Goal: Task Accomplishment & Management: Use online tool/utility

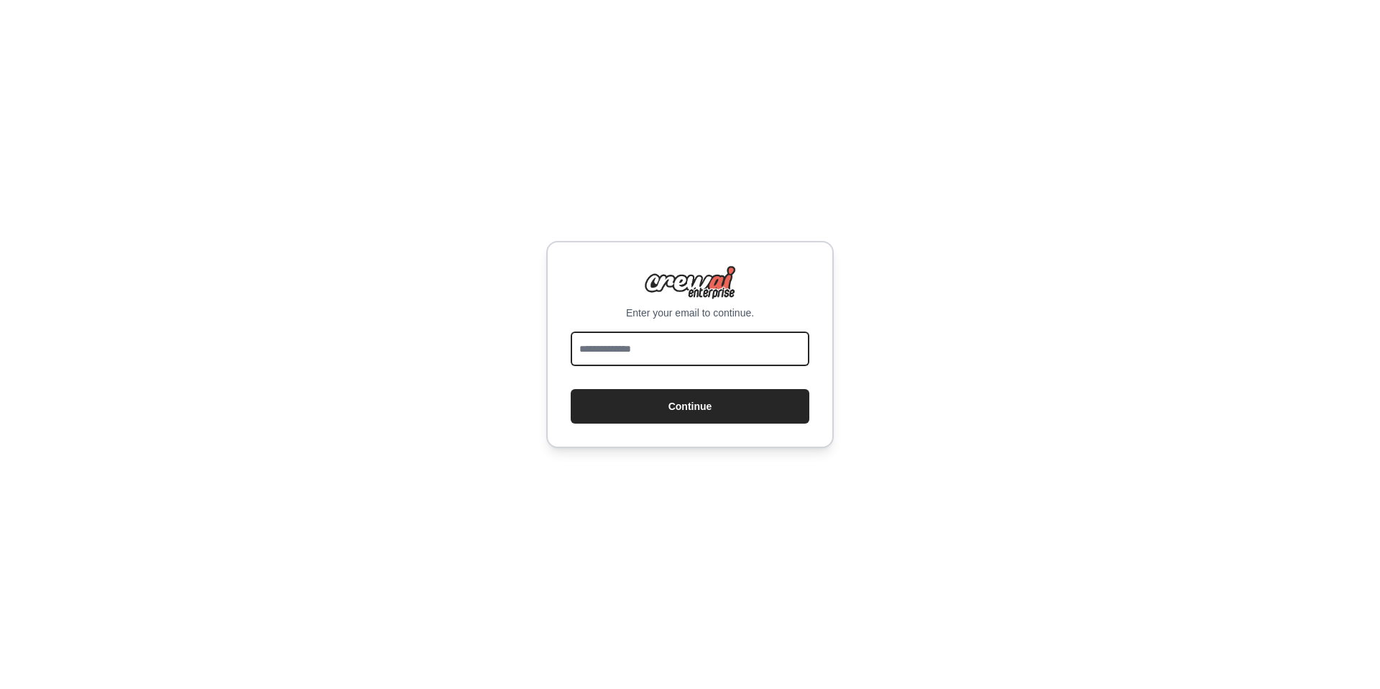
click at [1110, 308] on div "Enter your email to continue. Continue" at bounding box center [690, 344] width 1380 height 689
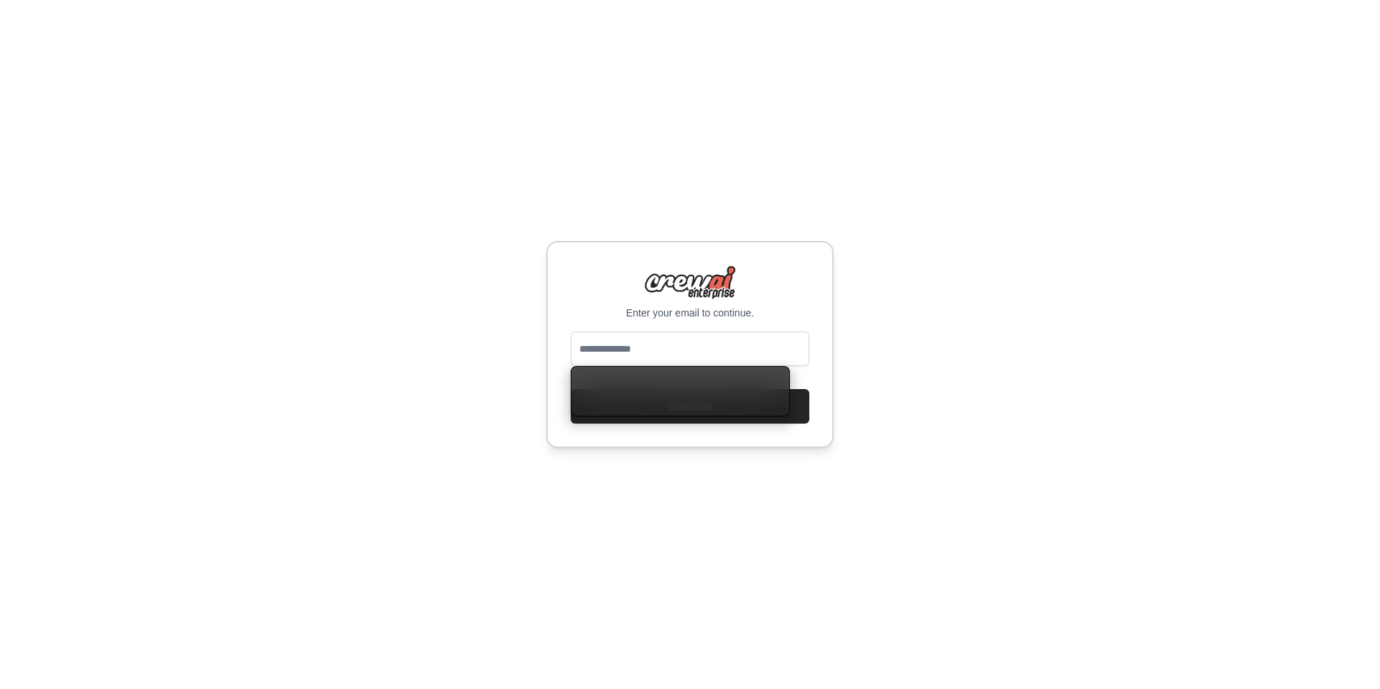
click at [290, 280] on div "Enter your email to continue. Continue" at bounding box center [690, 344] width 1380 height 689
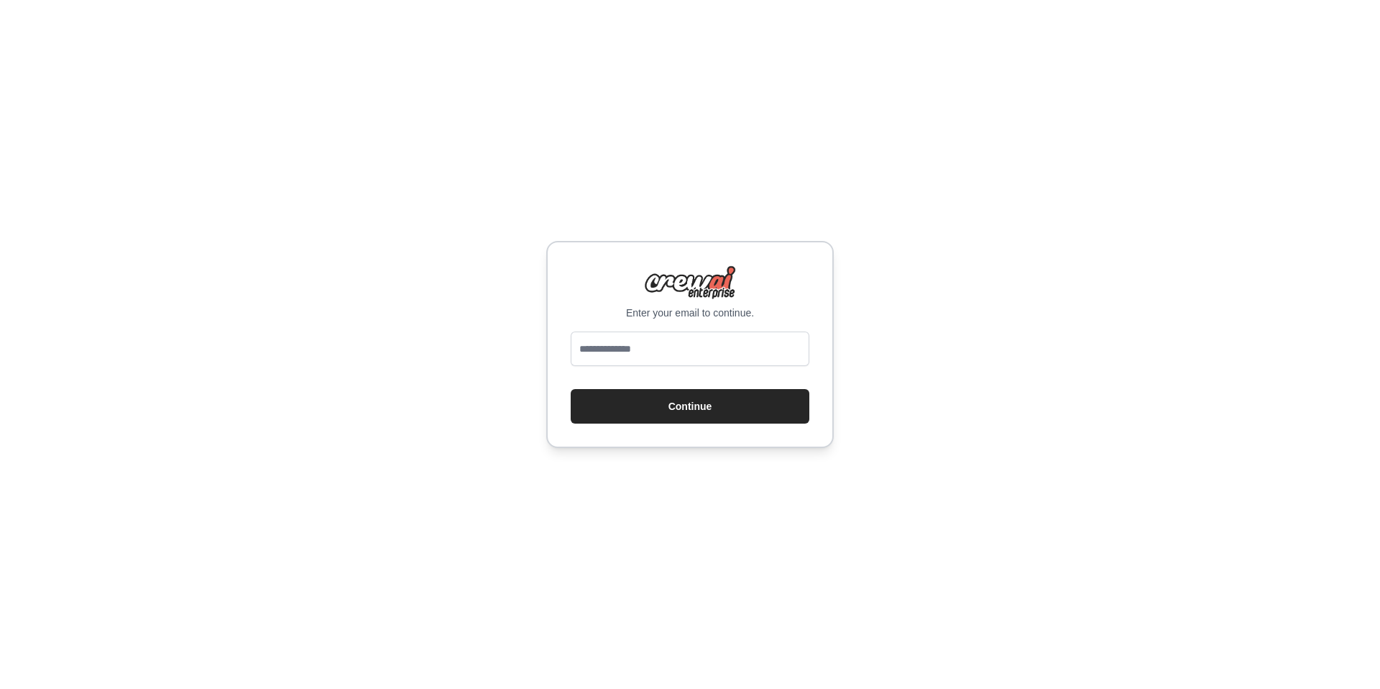
click at [1050, 261] on div "Enter your email to continue. Continue" at bounding box center [690, 344] width 1380 height 689
click at [1008, 145] on div "Enter your email to continue. Continue" at bounding box center [690, 344] width 1380 height 689
click at [734, 110] on div "Enter your email to continue. Continue" at bounding box center [690, 344] width 1380 height 689
click at [721, 347] on input "email" at bounding box center [690, 348] width 239 height 35
type input "**********"
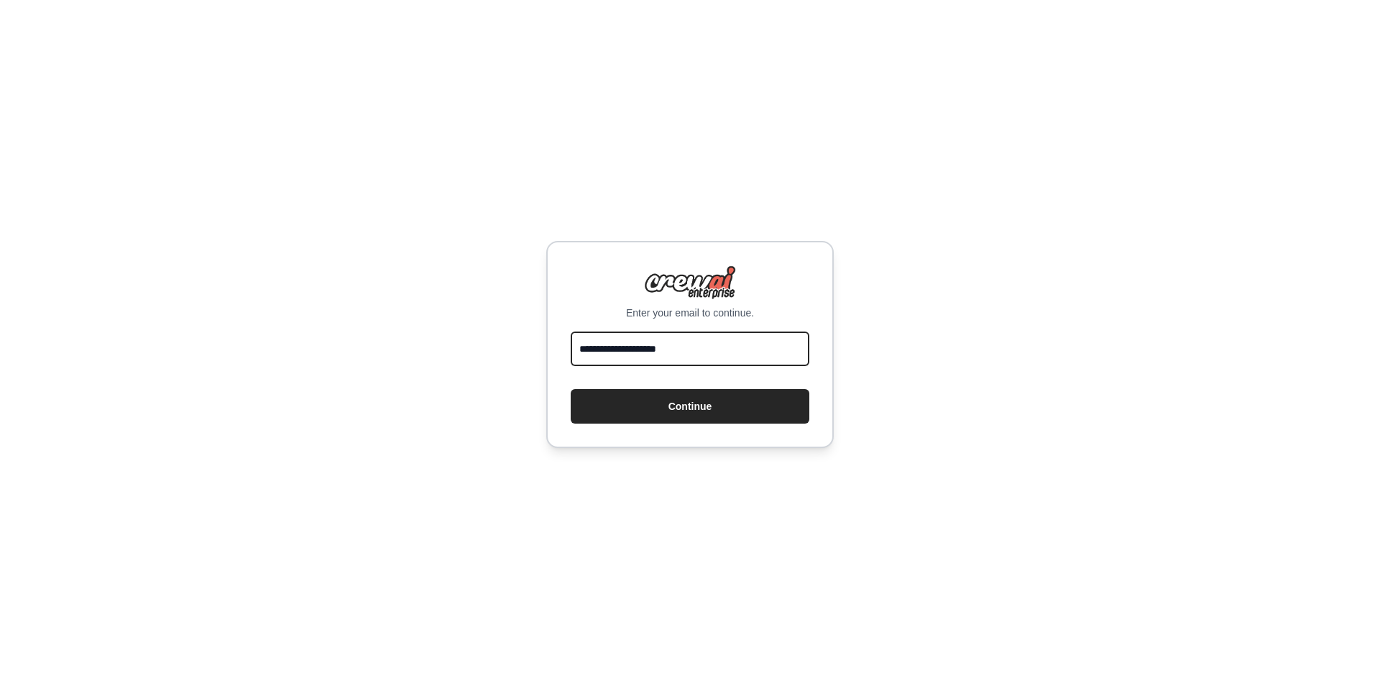
click at [571, 389] on button "Continue" at bounding box center [690, 406] width 239 height 35
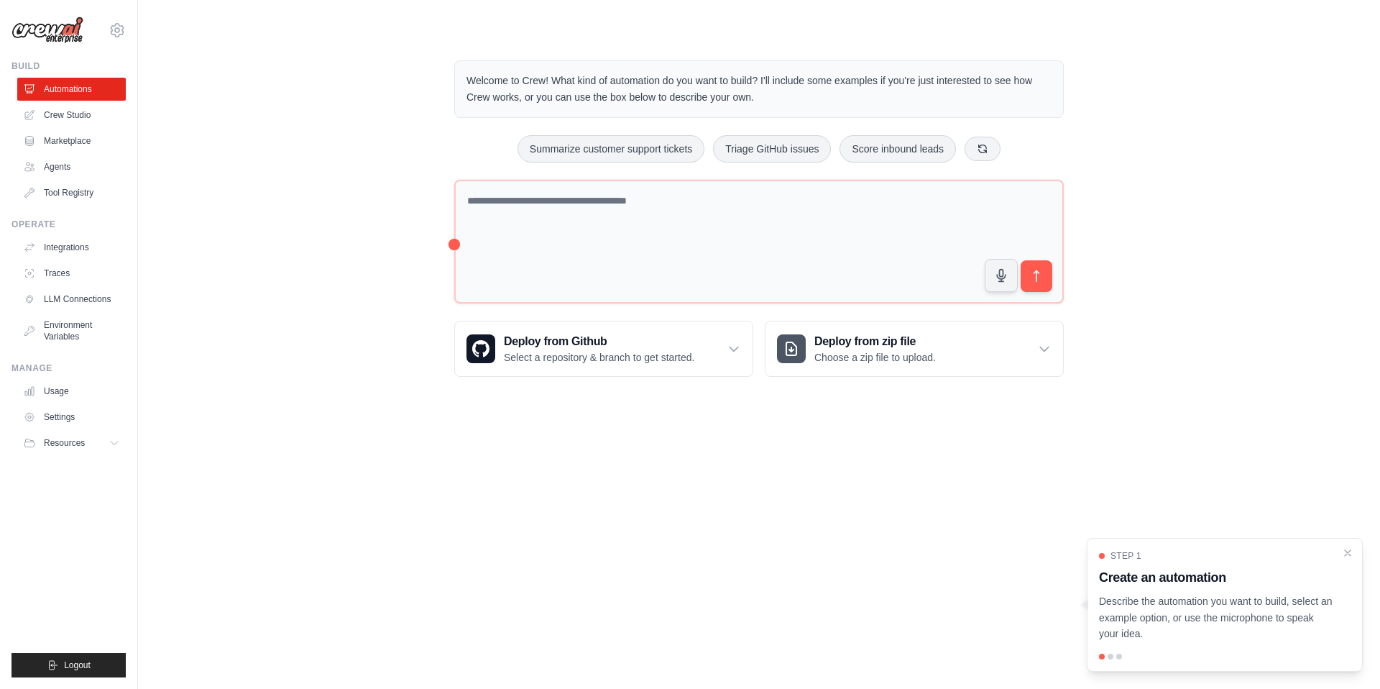
click at [357, 434] on body "[EMAIL_ADDRESS][DOMAIN_NAME] Settings Build Automations Crew Studio" at bounding box center [690, 344] width 1380 height 689
click at [1242, 228] on div "Welcome to Crew! What kind of automation do you want to build? I'll include som…" at bounding box center [759, 218] width 1196 height 362
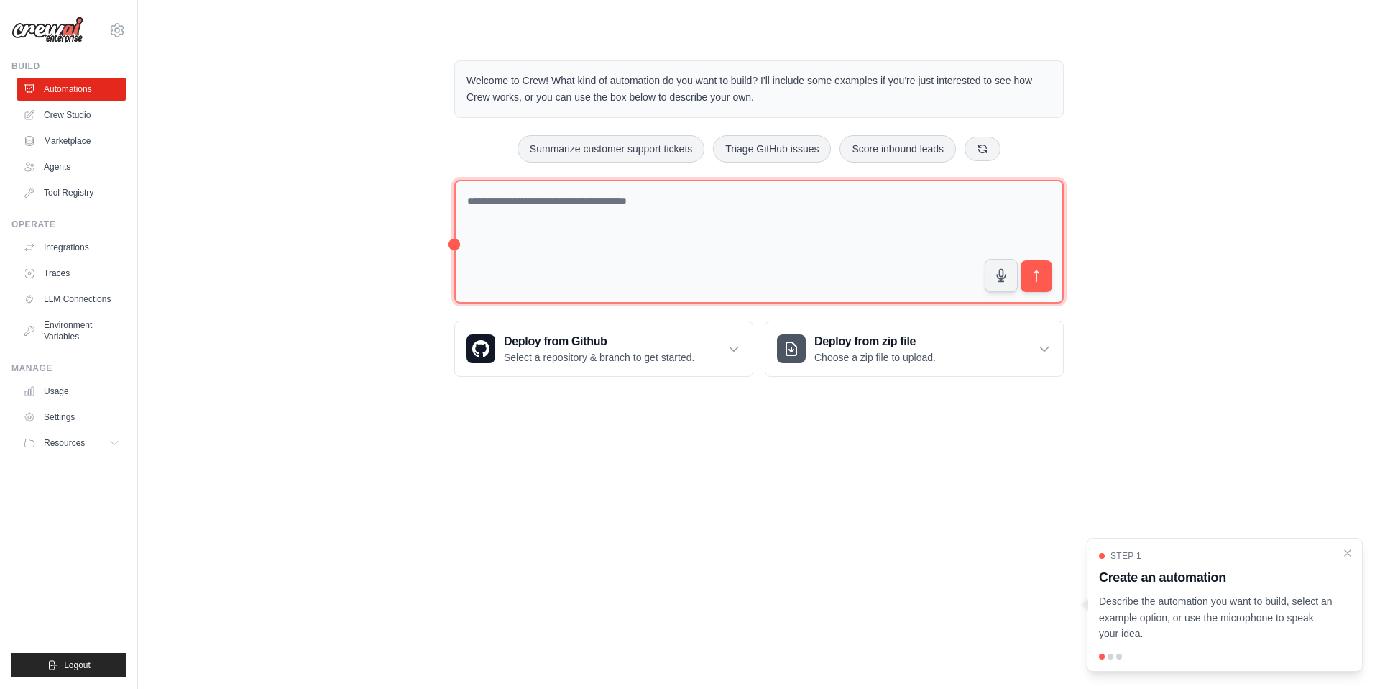
click at [480, 249] on textarea at bounding box center [759, 242] width 610 height 124
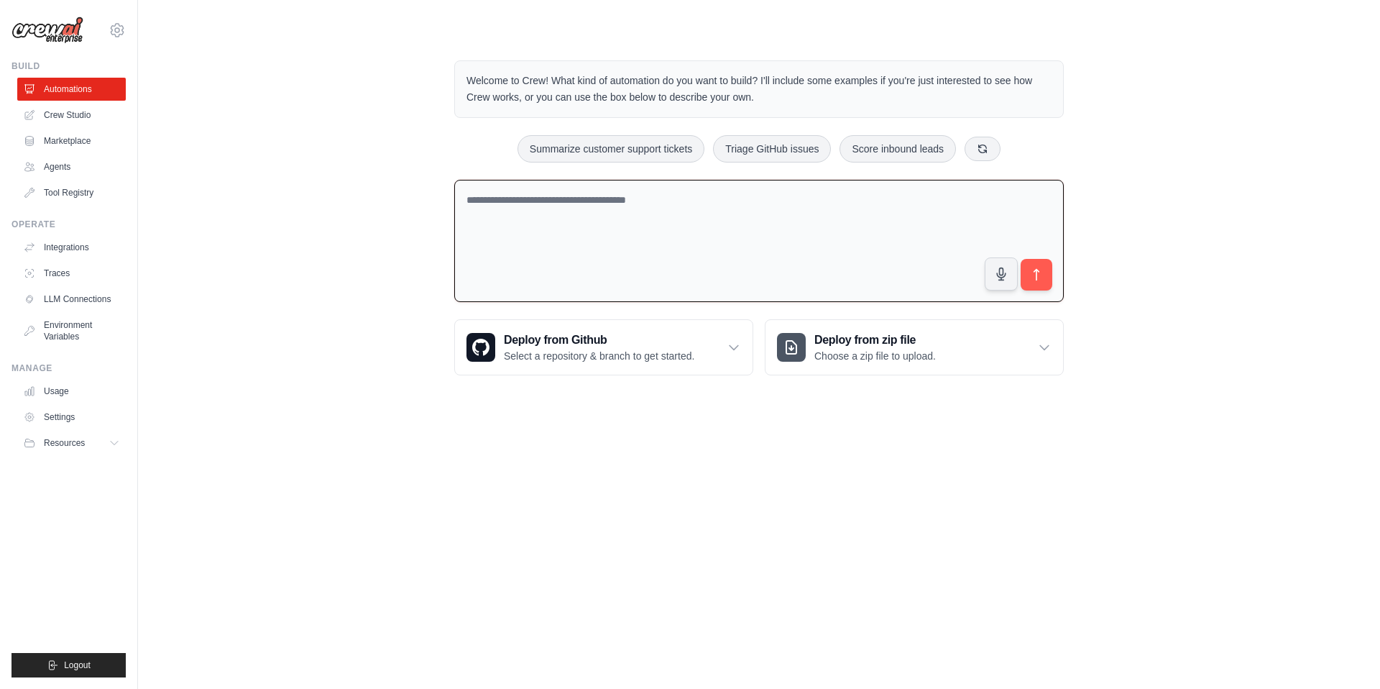
paste textarea "**********"
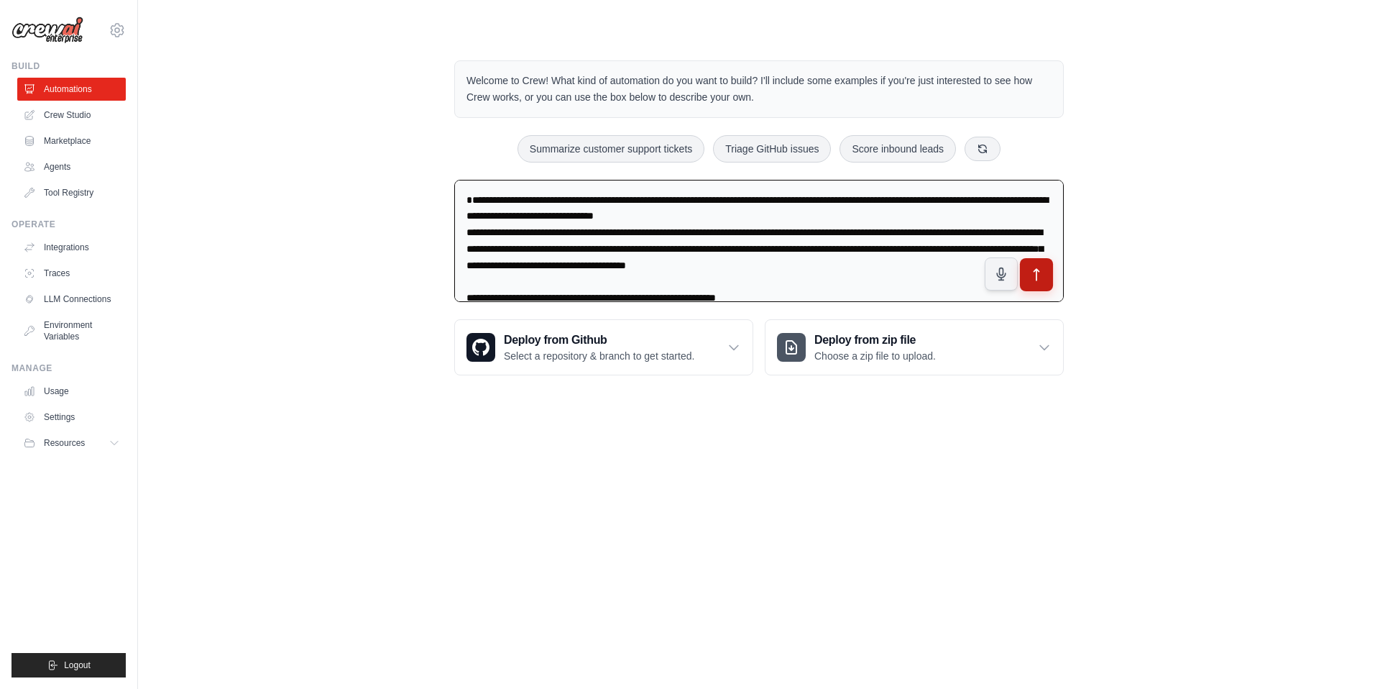
type textarea "**********"
click at [1041, 264] on button "submit" at bounding box center [1036, 274] width 33 height 33
click at [194, 279] on div "Welcome to Crew! What kind of automation do you want to build? I'll include som…" at bounding box center [759, 217] width 1196 height 361
click at [260, 183] on div "Welcome to Crew! What kind of automation do you want to build? I'll include som…" at bounding box center [759, 217] width 1196 height 361
click at [293, 153] on div "Welcome to Crew! What kind of automation do you want to build? I'll include som…" at bounding box center [759, 217] width 1196 height 361
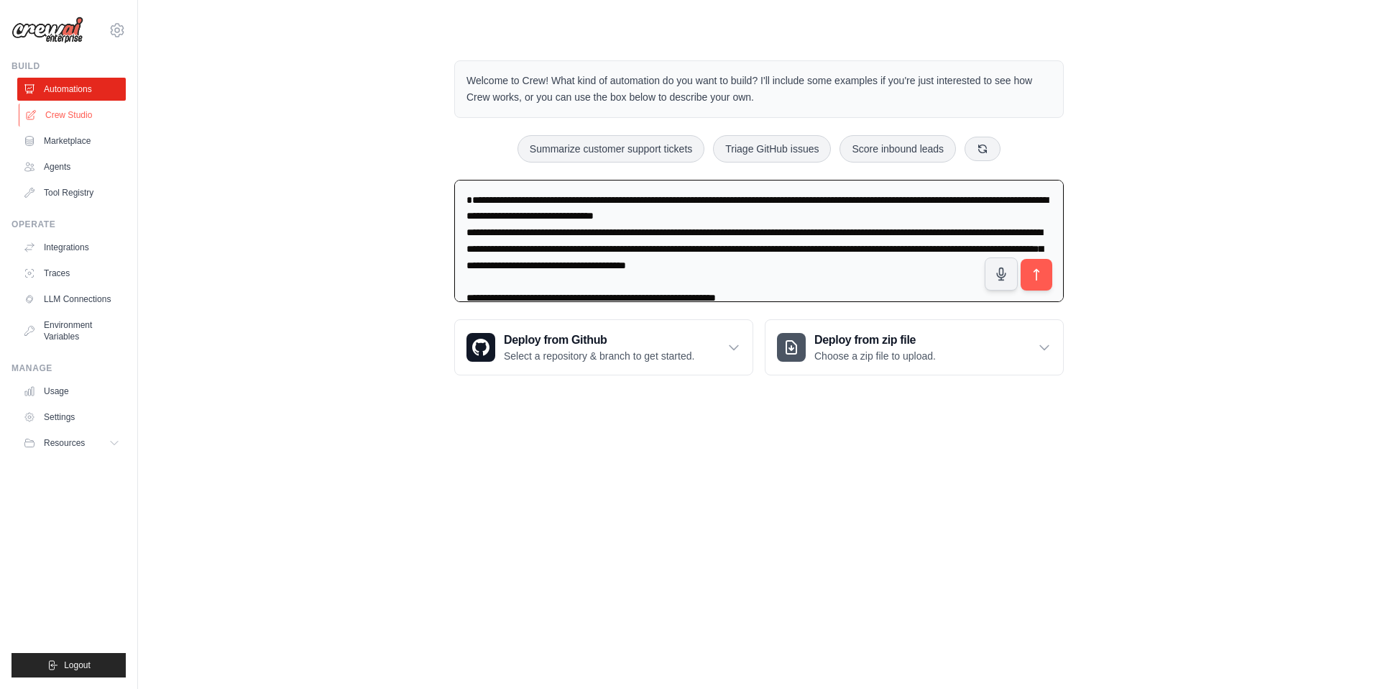
click at [73, 109] on link "Crew Studio" at bounding box center [73, 115] width 109 height 23
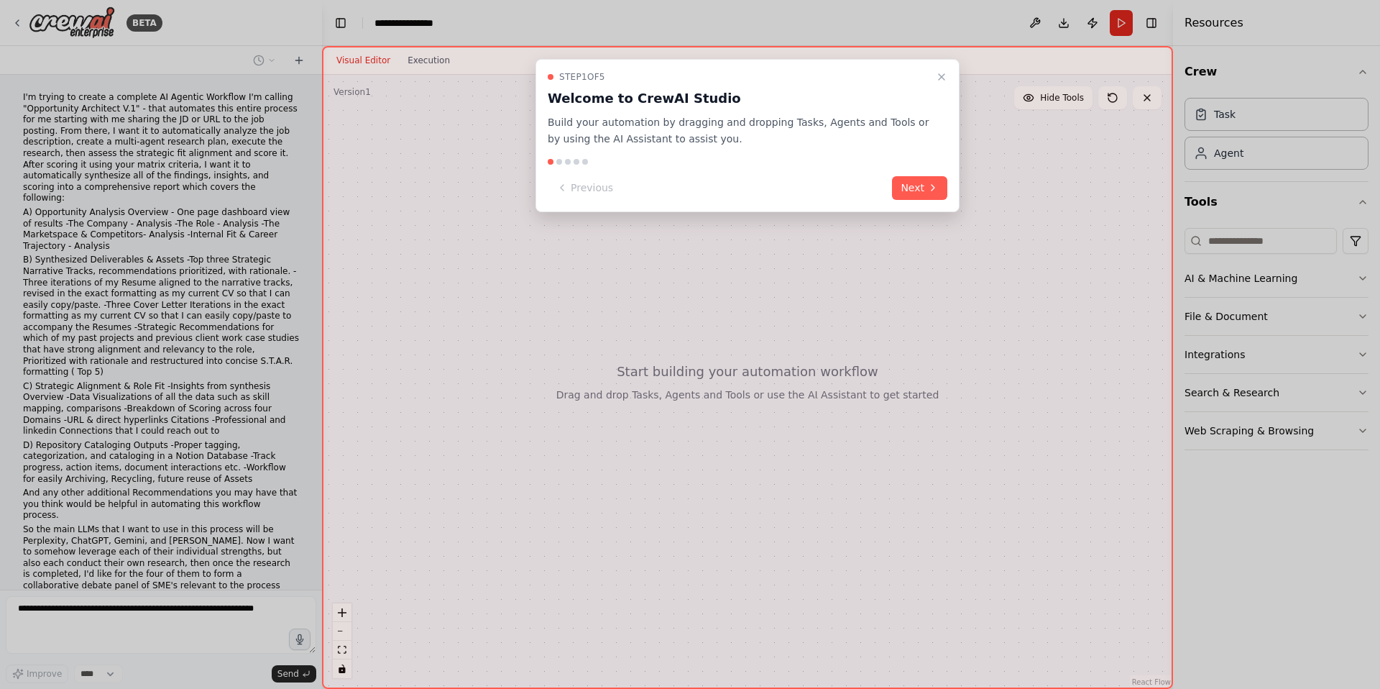
scroll to position [125, 0]
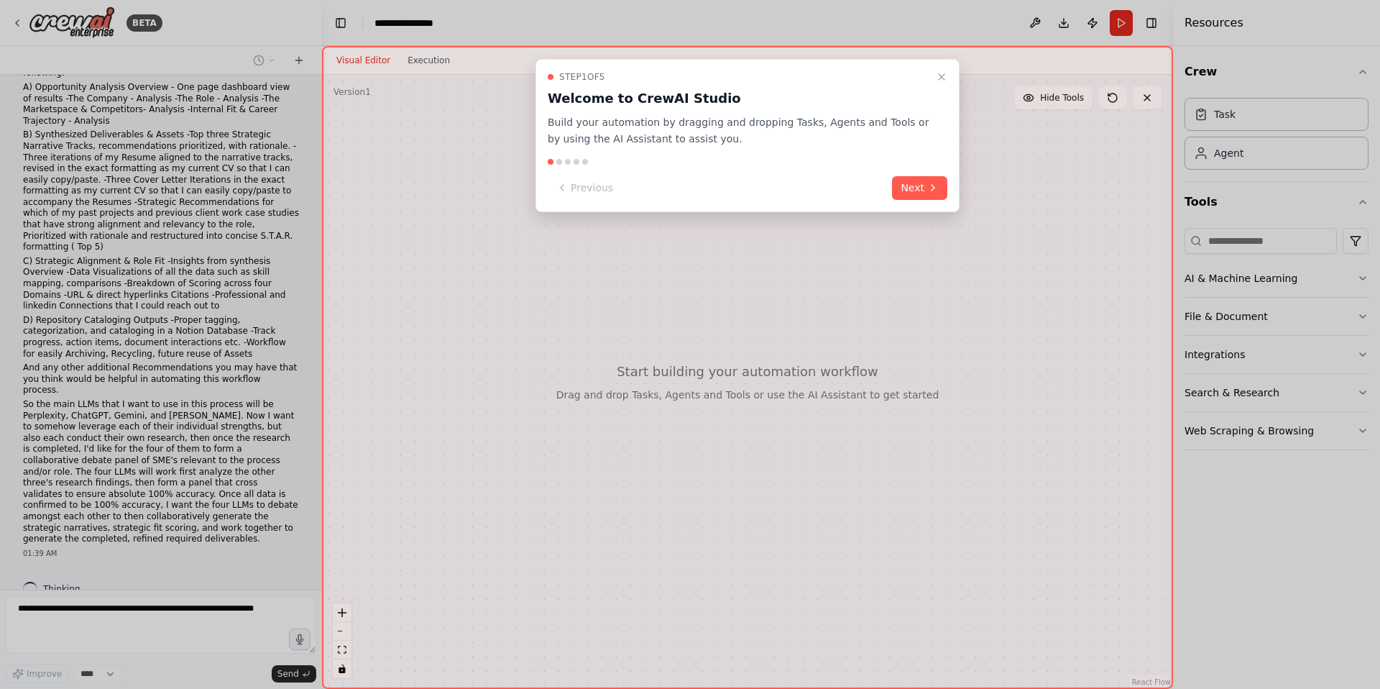
drag, startPoint x: 916, startPoint y: 191, endPoint x: 886, endPoint y: 190, distance: 30.2
click at [916, 192] on button "Next" at bounding box center [919, 188] width 55 height 24
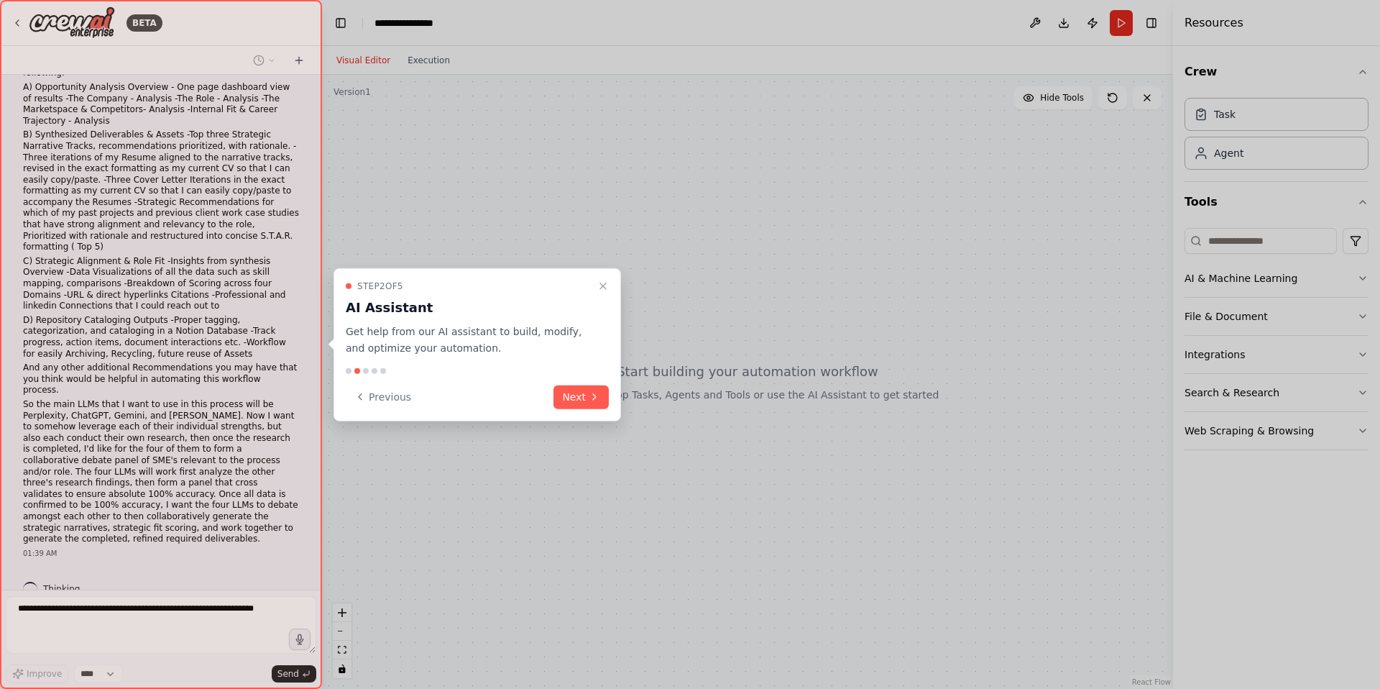
click at [592, 395] on icon at bounding box center [595, 397] width 12 height 12
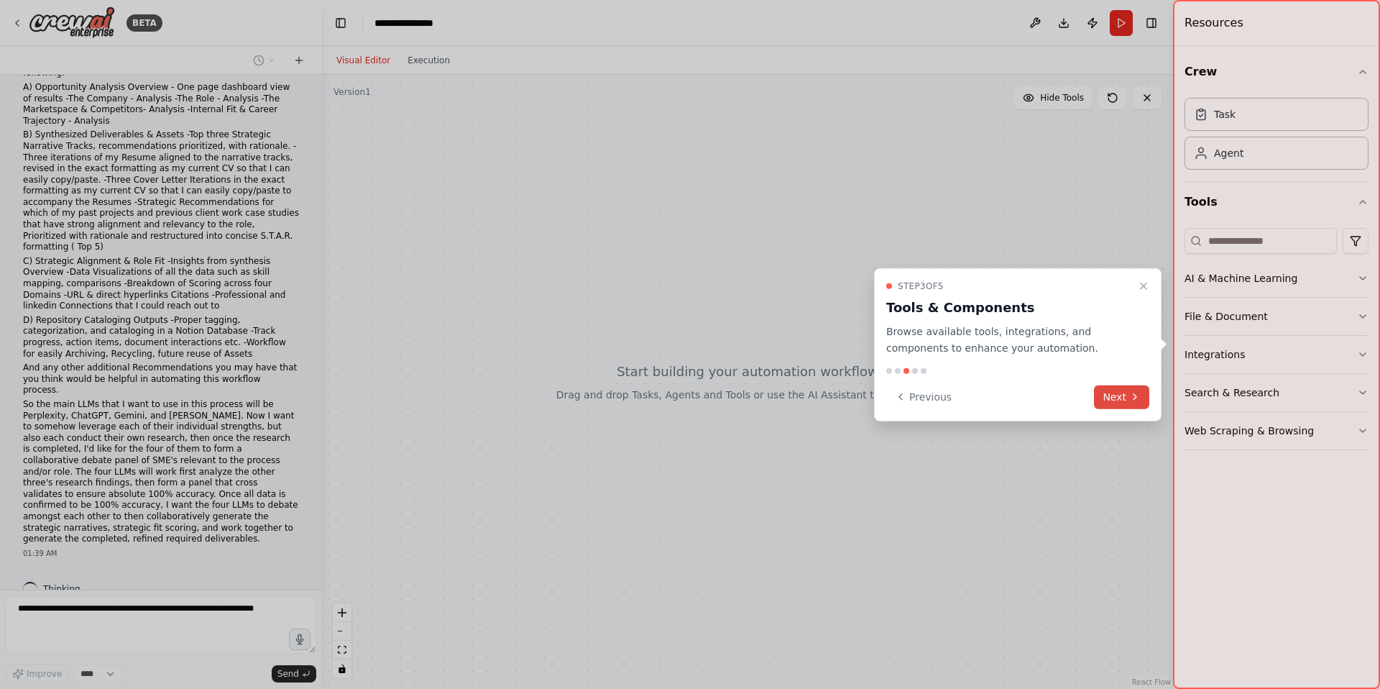
click at [1126, 400] on button "Next" at bounding box center [1121, 397] width 55 height 24
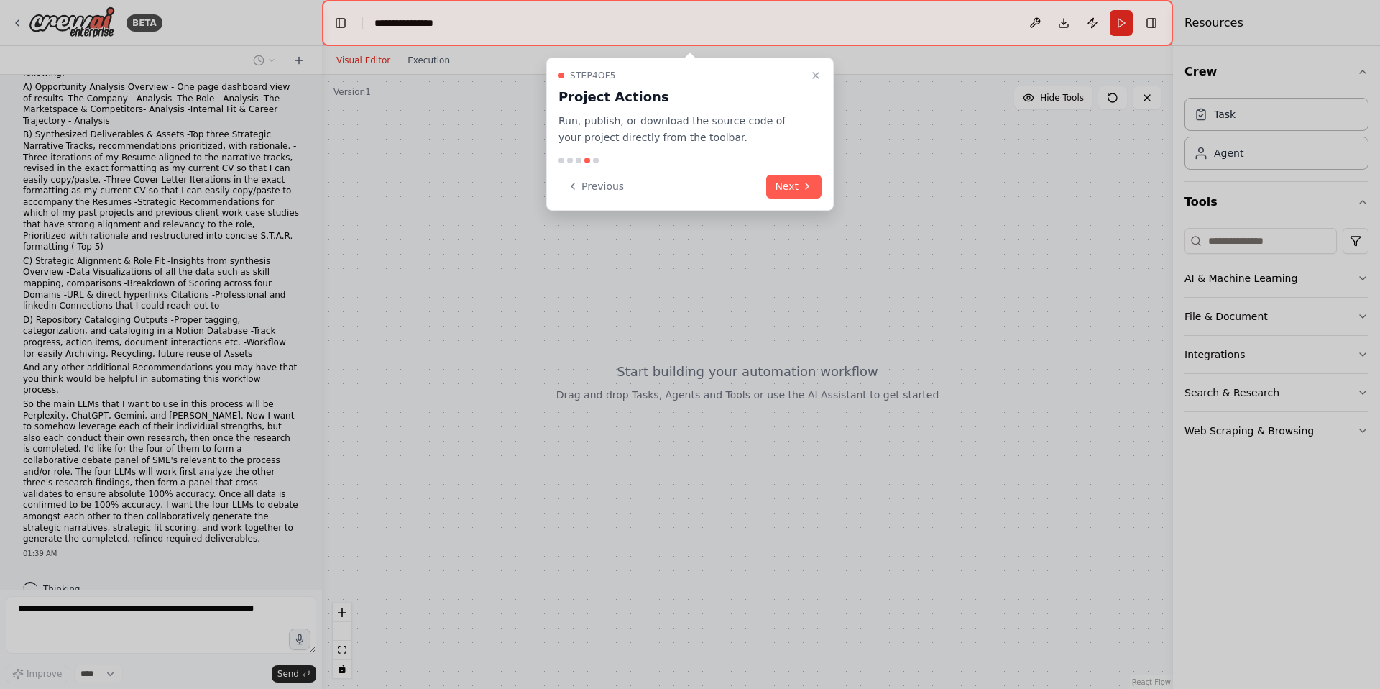
click at [823, 196] on div "Step 4 of 5 Project Actions Run, publish, or download the source code of your p…" at bounding box center [690, 134] width 288 height 153
click at [784, 186] on button "Next" at bounding box center [793, 187] width 55 height 24
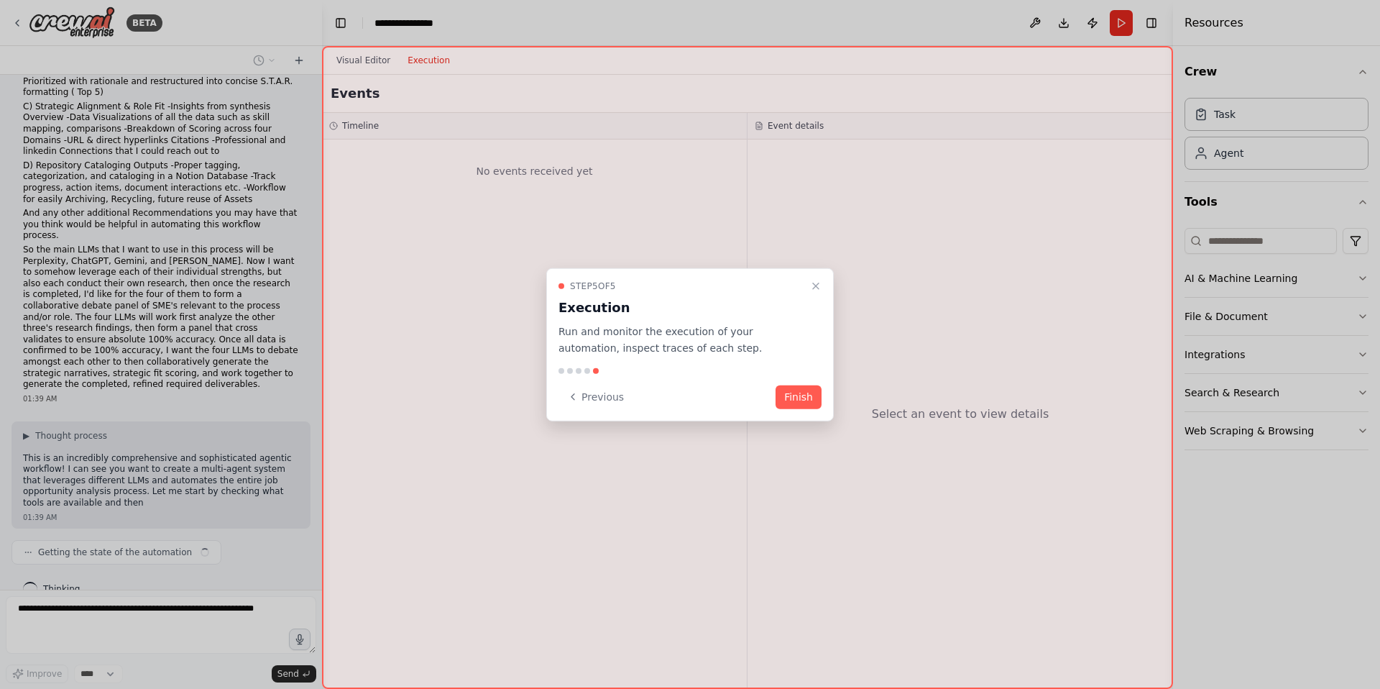
drag, startPoint x: 802, startPoint y: 394, endPoint x: 18, endPoint y: 343, distance: 786.0
click at [802, 394] on button "Finish" at bounding box center [799, 397] width 46 height 24
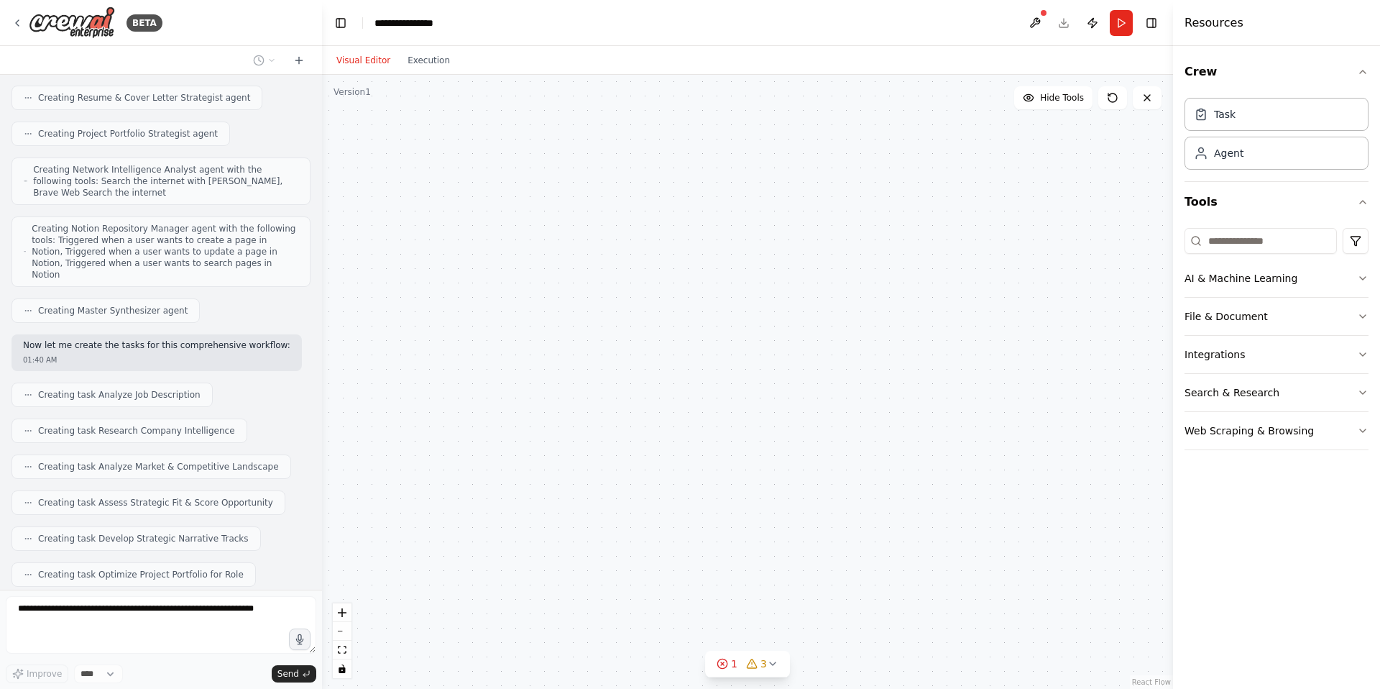
scroll to position [1183, 0]
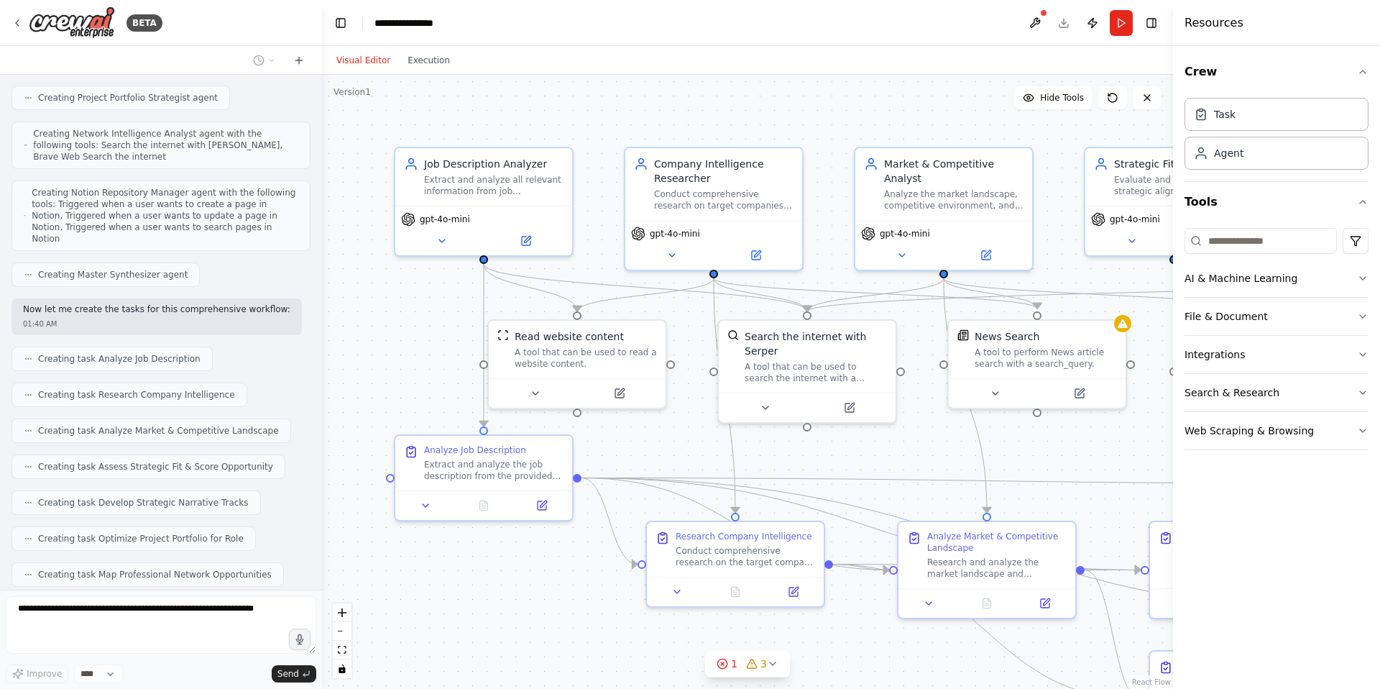
drag, startPoint x: 664, startPoint y: 95, endPoint x: 643, endPoint y: 91, distance: 21.3
click at [664, 95] on div ".deletable-edge-delete-btn { width: 20px; height: 20px; border: 0px solid #ffff…" at bounding box center [747, 382] width 851 height 614
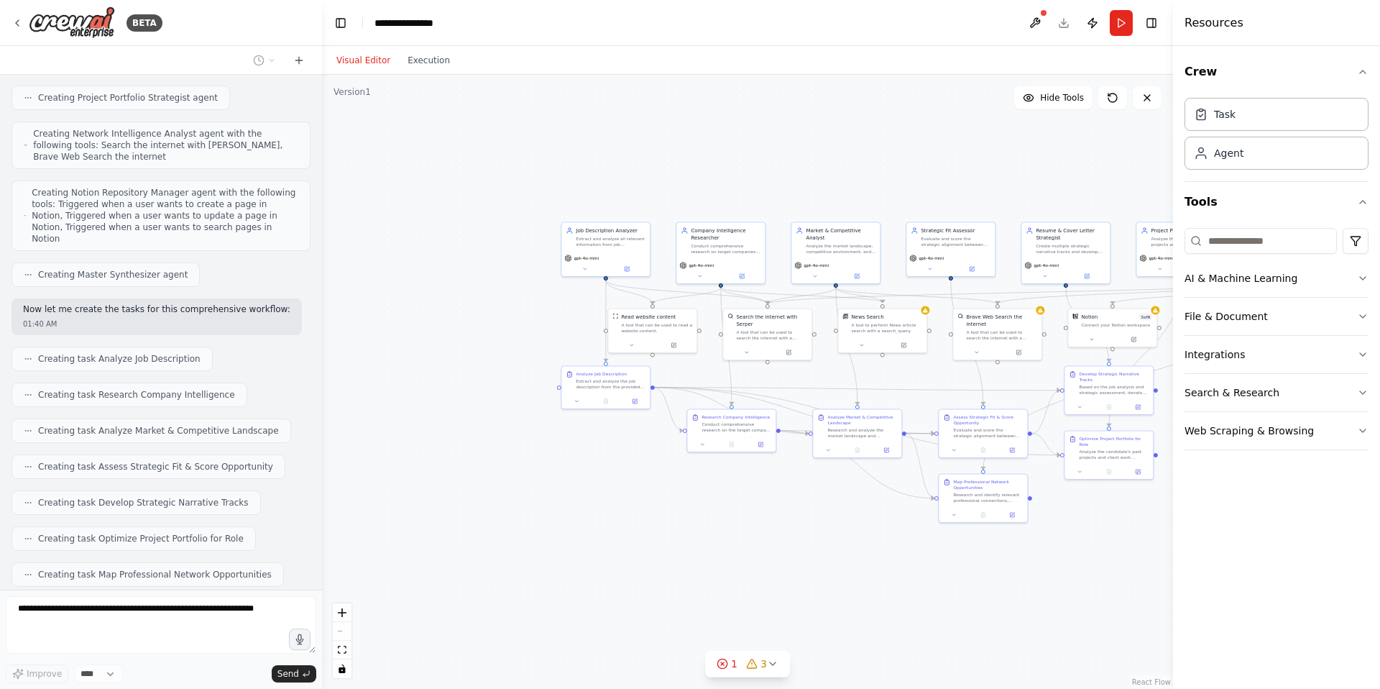
drag, startPoint x: 944, startPoint y: 676, endPoint x: 915, endPoint y: 554, distance: 125.0
click at [561, 507] on div ".deletable-edge-delete-btn { width: 20px; height: 20px; border: 0px solid #ffff…" at bounding box center [747, 382] width 851 height 614
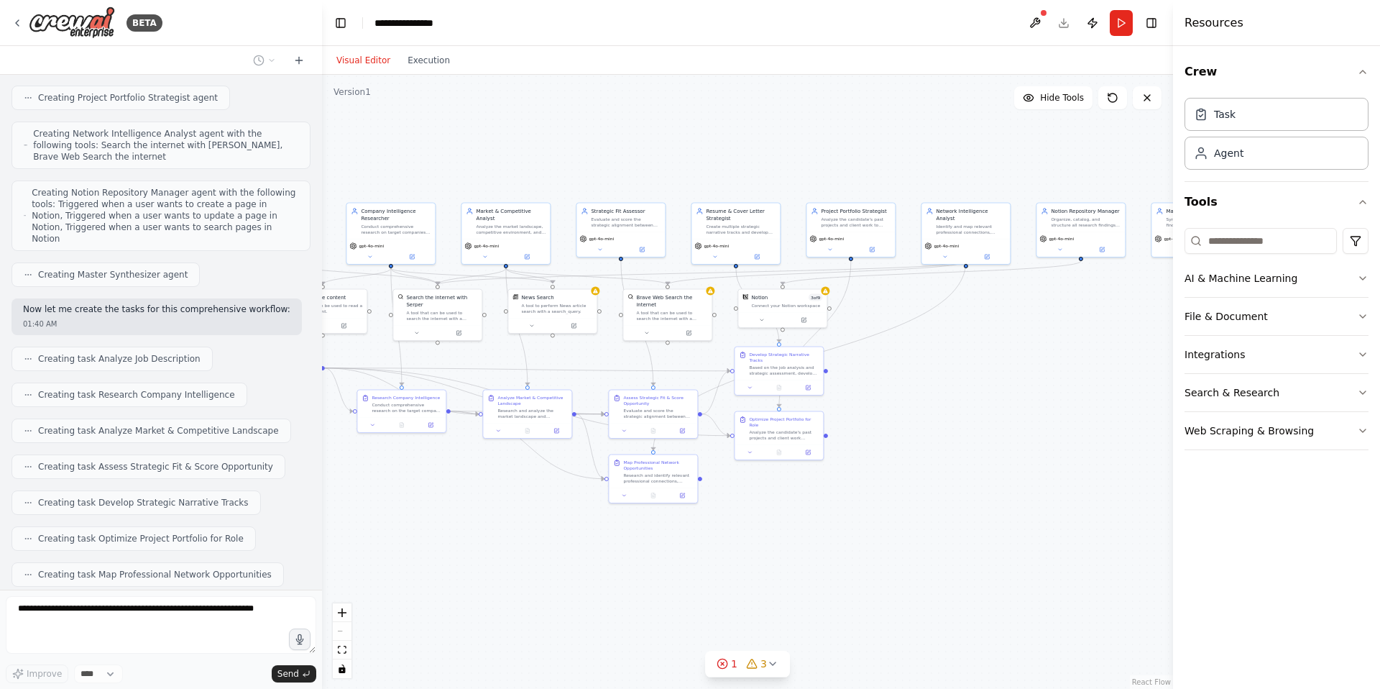
drag, startPoint x: 1055, startPoint y: 559, endPoint x: 847, endPoint y: 521, distance: 212.0
click at [781, 533] on div ".deletable-edge-delete-btn { width: 20px; height: 20px; border: 0px solid #ffff…" at bounding box center [747, 382] width 851 height 614
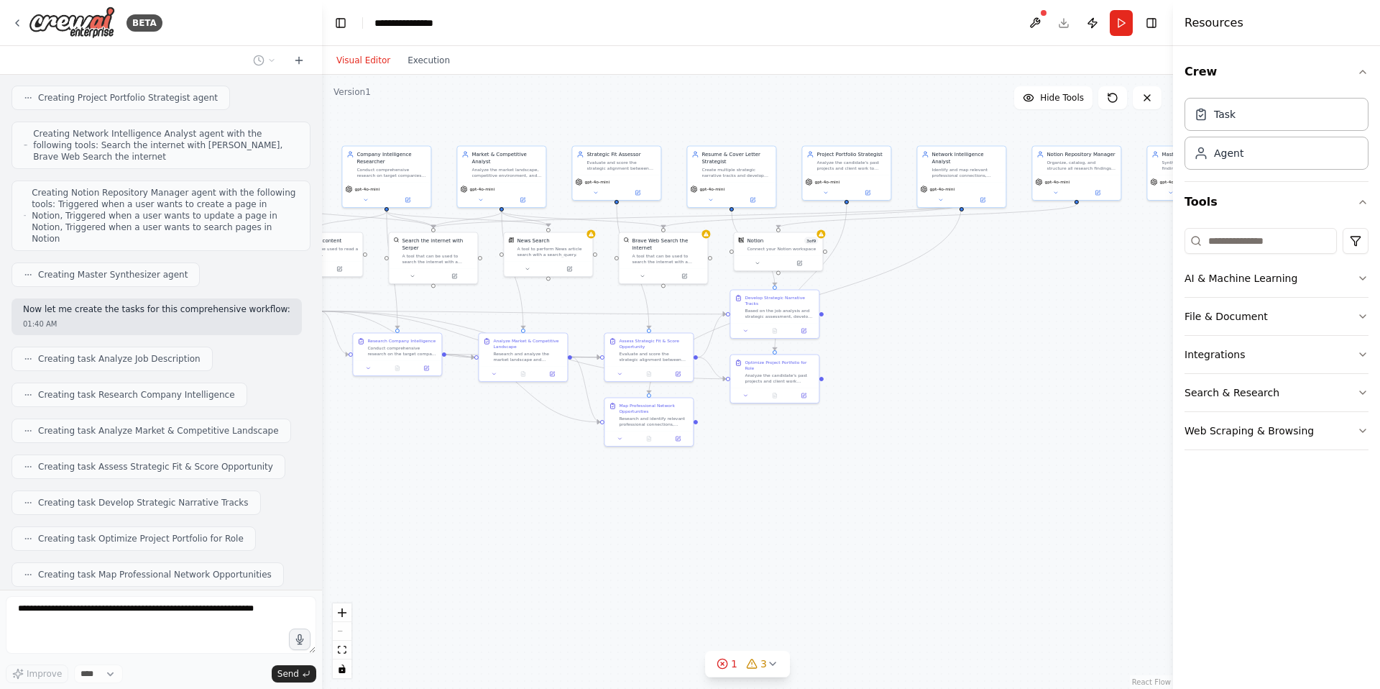
scroll to position [1219, 0]
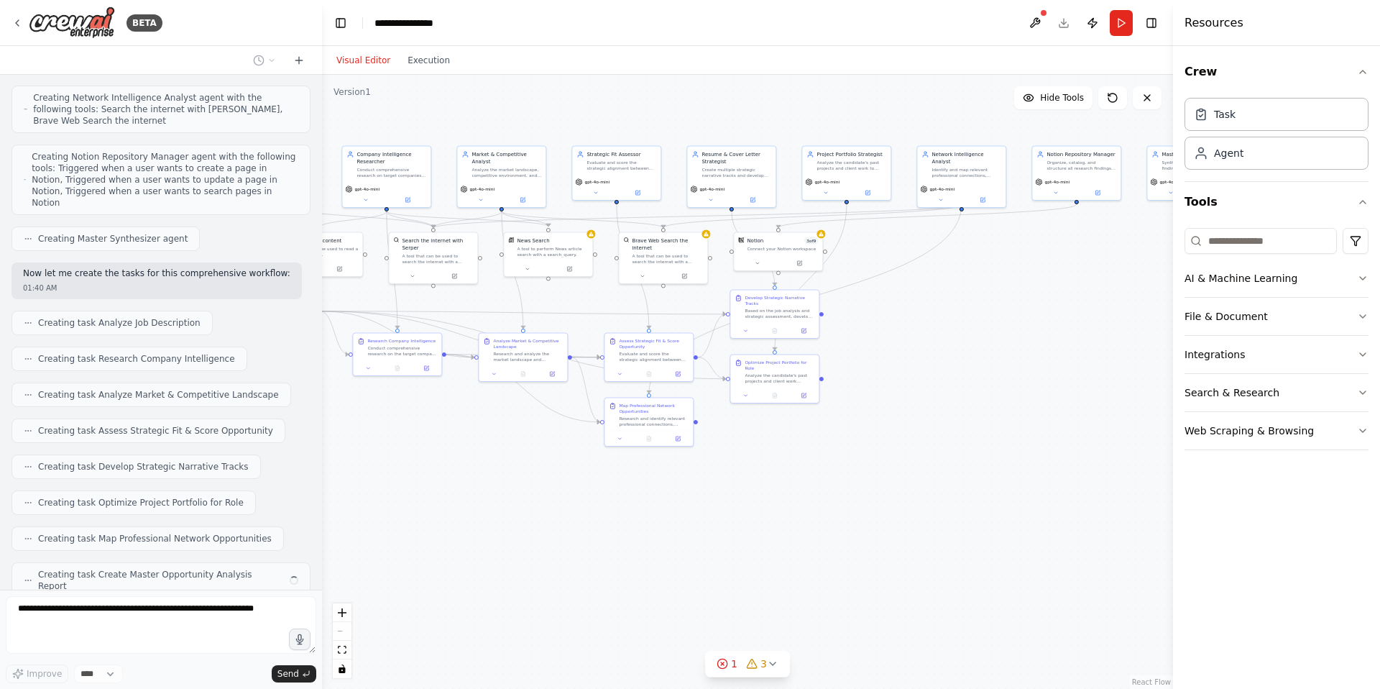
drag, startPoint x: 938, startPoint y: 514, endPoint x: 986, endPoint y: 459, distance: 72.8
click at [996, 458] on div ".deletable-edge-delete-btn { width: 20px; height: 20px; border: 0px solid #ffff…" at bounding box center [747, 382] width 851 height 614
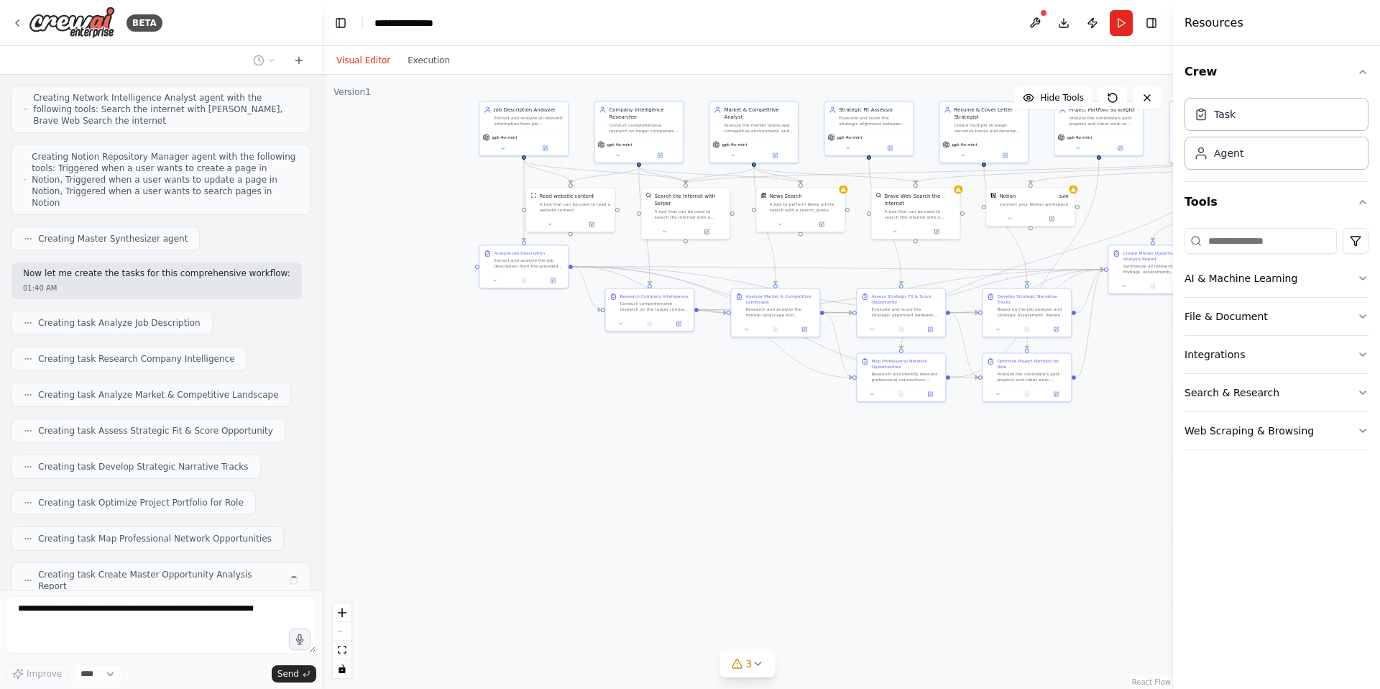
drag, startPoint x: 755, startPoint y: 539, endPoint x: 751, endPoint y: 521, distance: 18.3
click at [798, 520] on div ".deletable-edge-delete-btn { width: 20px; height: 20px; border: 0px solid #ffff…" at bounding box center [747, 382] width 851 height 614
drag, startPoint x: 551, startPoint y: 437, endPoint x: 618, endPoint y: 516, distance: 103.6
click at [615, 516] on div ".deletable-edge-delete-btn { width: 20px; height: 20px; border: 0px solid #ffff…" at bounding box center [747, 382] width 851 height 614
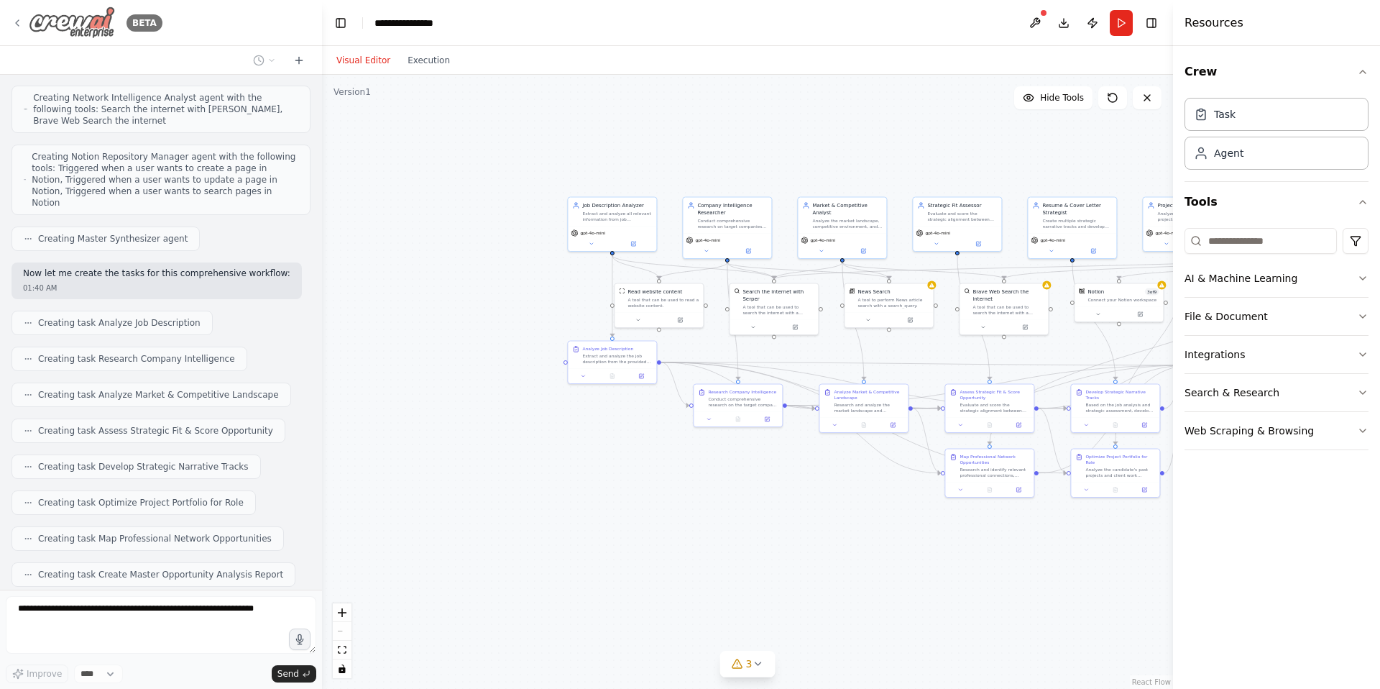
click at [14, 22] on icon at bounding box center [18, 23] width 12 height 12
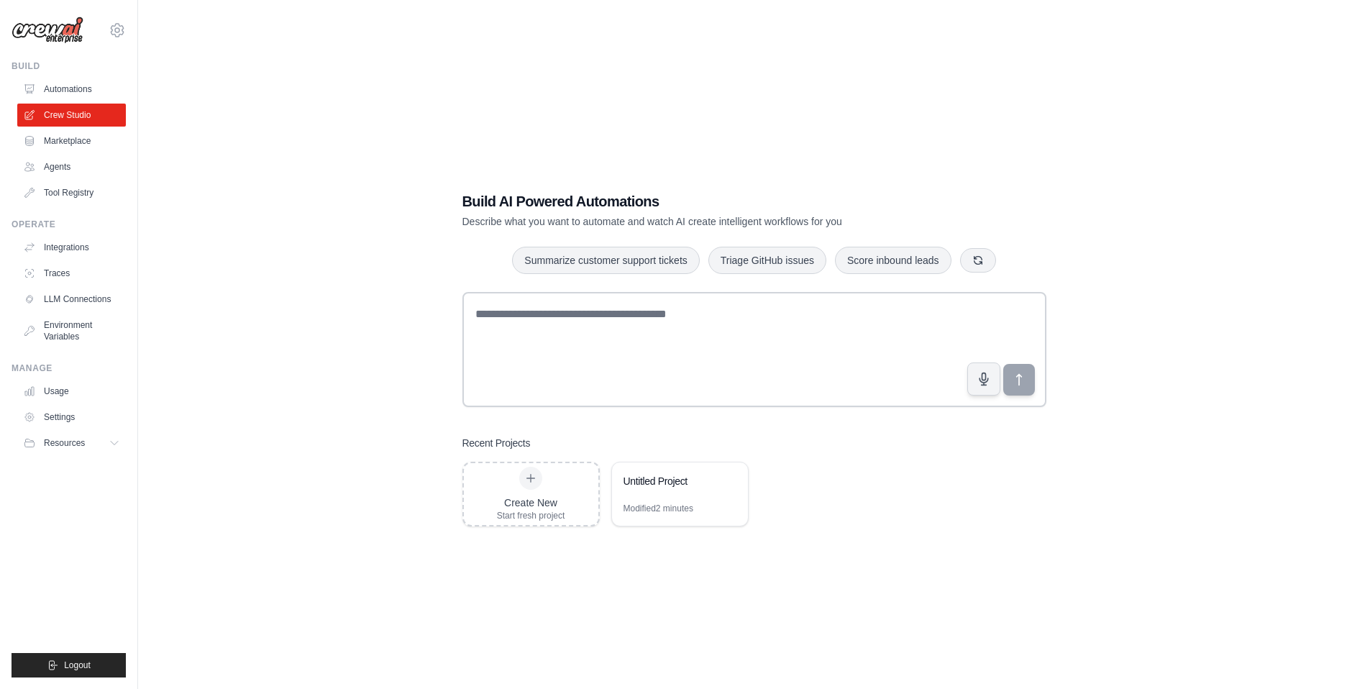
click at [262, 201] on div "Build AI Powered Automations Describe what you want to automate and watch AI cr…" at bounding box center [754, 358] width 1186 height 689
click at [1175, 119] on div "Build AI Powered Automations Describe what you want to automate and watch AI cr…" at bounding box center [754, 358] width 1186 height 689
click at [339, 374] on div "Build AI Powered Automations Describe what you want to automate and watch AI cr…" at bounding box center [754, 358] width 1186 height 689
click at [267, 205] on div "Build AI Powered Automations Describe what you want to automate and watch AI cr…" at bounding box center [754, 358] width 1186 height 689
click at [77, 180] on ul "Automations Crew Studio Marketplace Agents Tool Registry" at bounding box center [71, 141] width 109 height 127
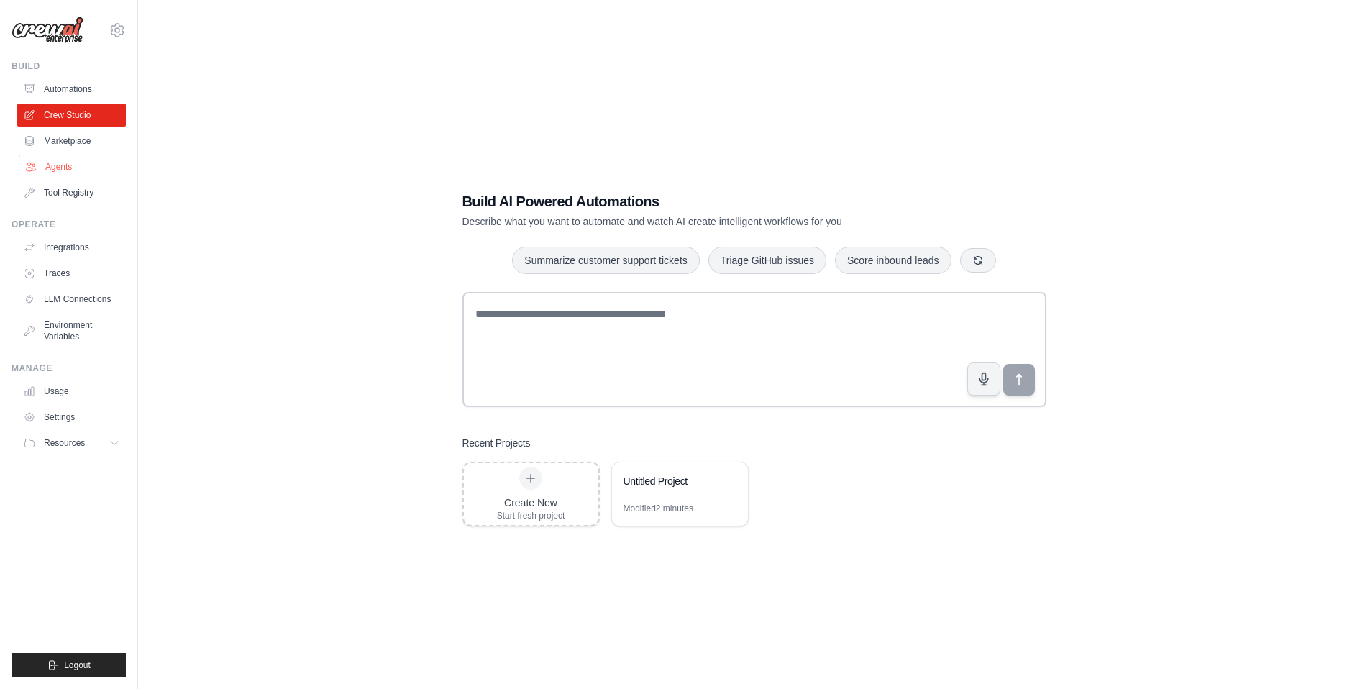
click at [52, 167] on link "Agents" at bounding box center [73, 166] width 109 height 23
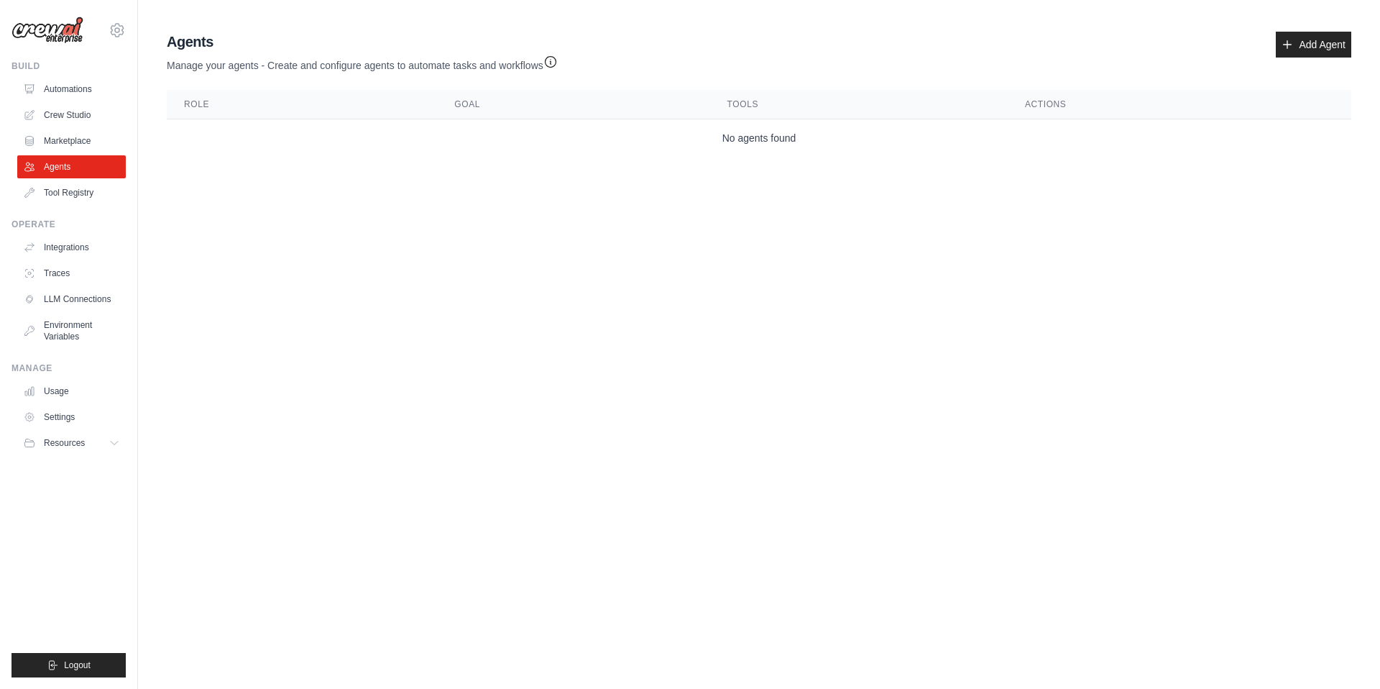
drag, startPoint x: 334, startPoint y: 385, endPoint x: 317, endPoint y: 304, distance: 82.2
click at [348, 367] on body "tonydangsai@gmail.com Settings Build Automations Crew Studio" at bounding box center [690, 344] width 1380 height 689
click at [91, 147] on link "Marketplace" at bounding box center [73, 140] width 109 height 23
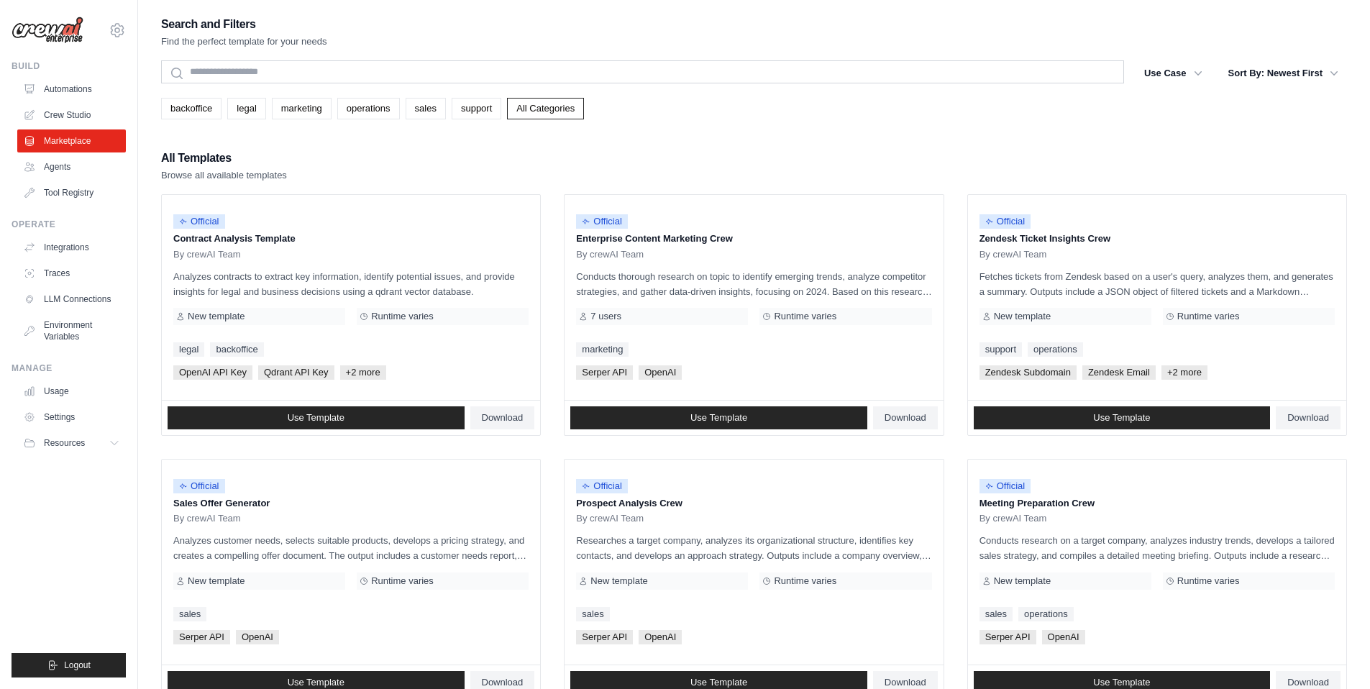
click at [866, 106] on div "backoffice legal marketing operations sales support All Categories" at bounding box center [754, 109] width 1186 height 22
drag, startPoint x: 944, startPoint y: 187, endPoint x: 712, endPoint y: 184, distance: 231.5
click at [932, 180] on div "All Templates Browse all available templates Official Contract Analysis Templat…" at bounding box center [754, 688] width 1186 height 1081
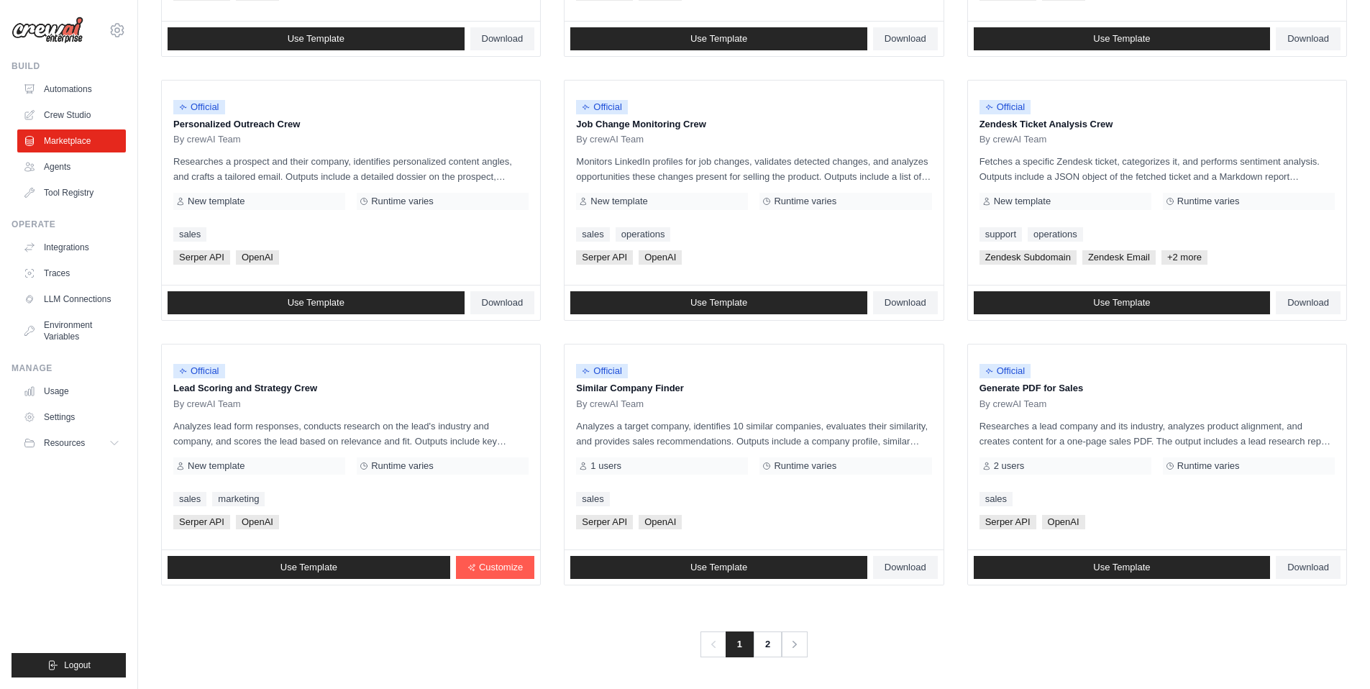
click at [477, 638] on div "Previous 1 2 Next" at bounding box center [754, 635] width 1186 height 43
click at [454, 615] on div "Previous 1 2 Next" at bounding box center [754, 635] width 1186 height 43
click at [62, 308] on link "LLM Connections" at bounding box center [73, 299] width 109 height 23
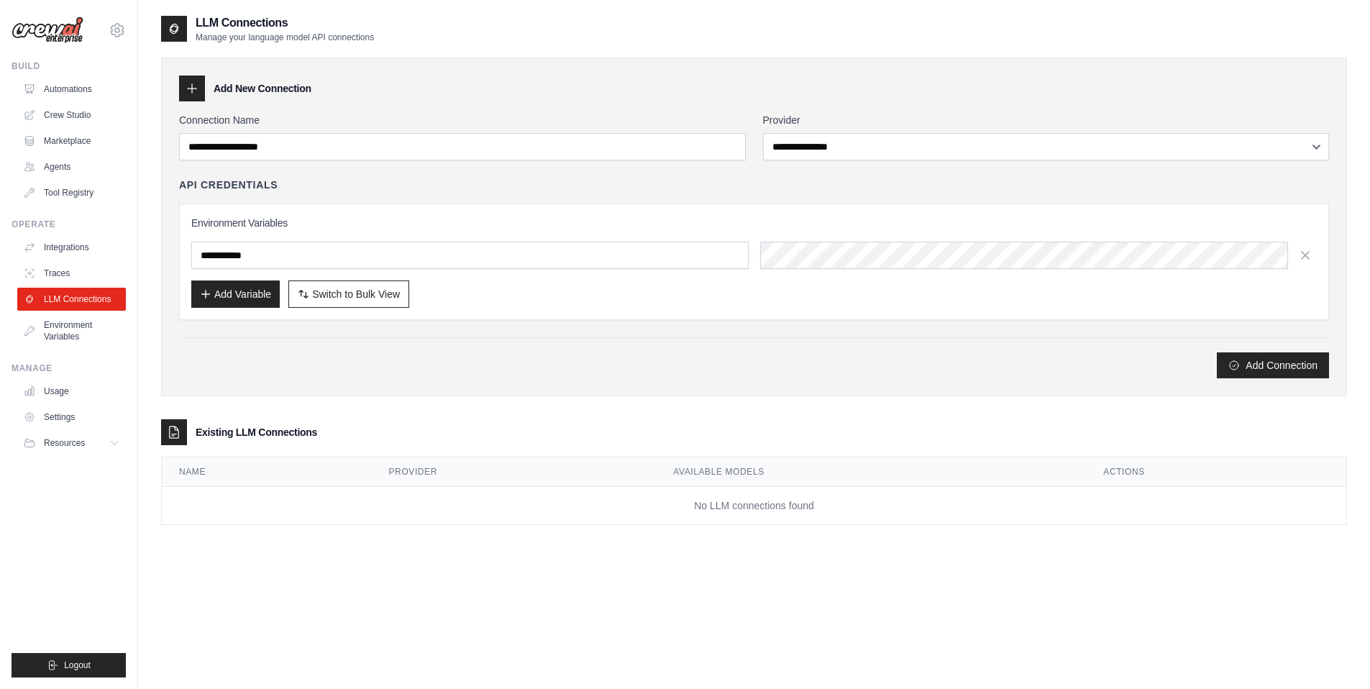
drag, startPoint x: 664, startPoint y: 662, endPoint x: 488, endPoint y: 608, distance: 184.4
click at [663, 660] on div "**********" at bounding box center [754, 358] width 1186 height 689
click at [485, 608] on div "**********" at bounding box center [754, 358] width 1186 height 689
drag, startPoint x: 329, startPoint y: 601, endPoint x: 329, endPoint y: 566, distance: 35.2
click at [329, 597] on div "**********" at bounding box center [754, 358] width 1186 height 689
